Goal: Task Accomplishment & Management: Complete application form

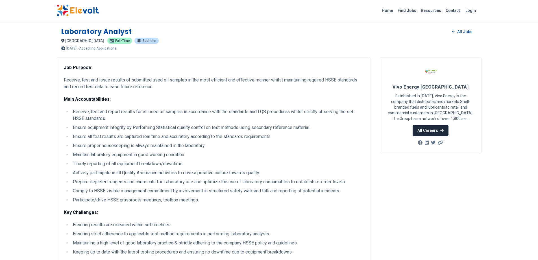
click at [433, 130] on link "All Careers" at bounding box center [431, 130] width 36 height 11
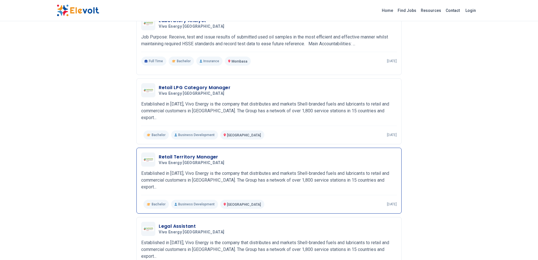
scroll to position [151, 0]
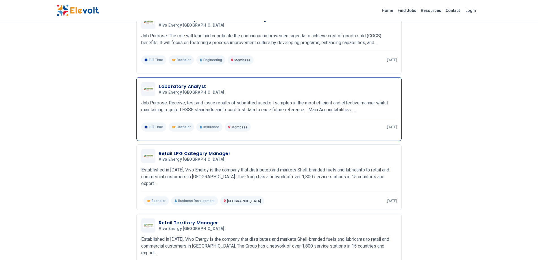
click at [173, 86] on h3 "Laboratory Analyst" at bounding box center [193, 86] width 68 height 7
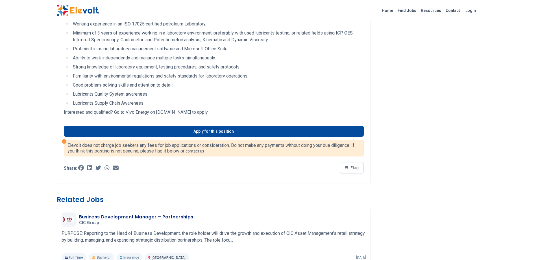
scroll to position [283, 0]
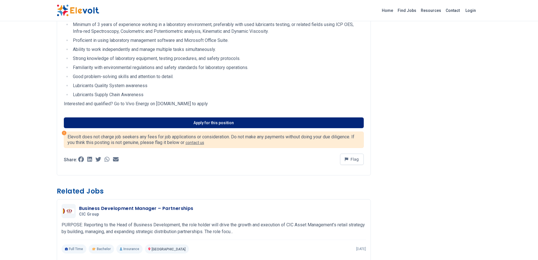
click at [214, 121] on link "Apply for this position" at bounding box center [214, 122] width 300 height 11
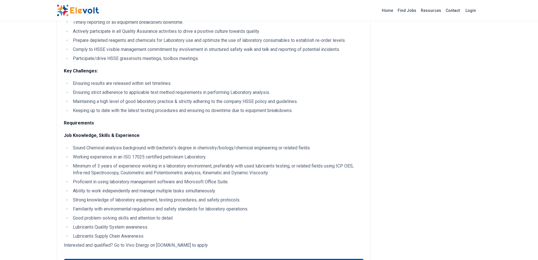
scroll to position [0, 0]
